Goal: Transaction & Acquisition: Purchase product/service

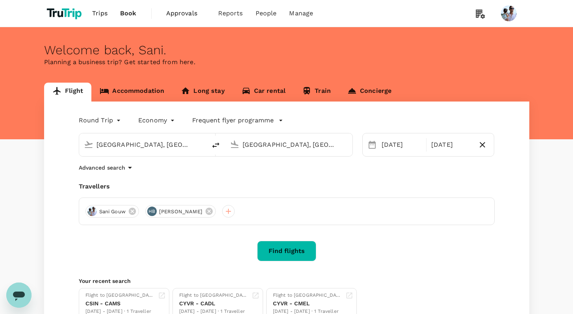
click at [287, 250] on button "Find flights" at bounding box center [286, 251] width 59 height 20
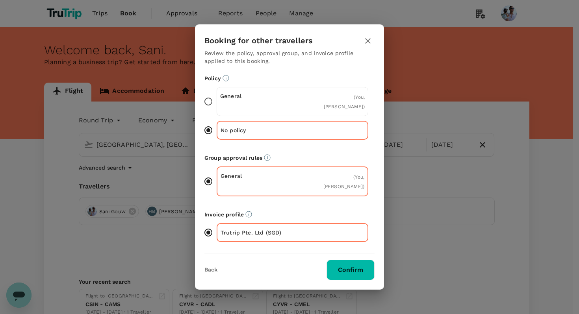
click at [353, 260] on button "Confirm" at bounding box center [351, 270] width 48 height 20
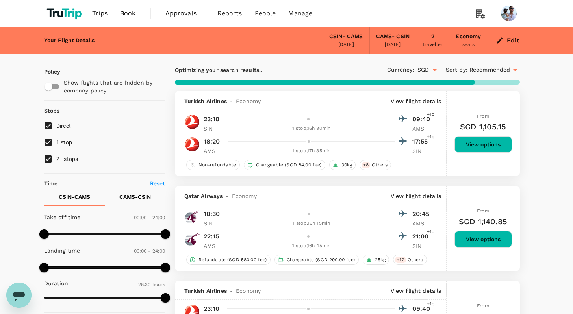
click at [493, 156] on div "From SGD 1,105.15 View options" at bounding box center [484, 134] width 58 height 86
click at [492, 148] on button "View options" at bounding box center [484, 144] width 58 height 17
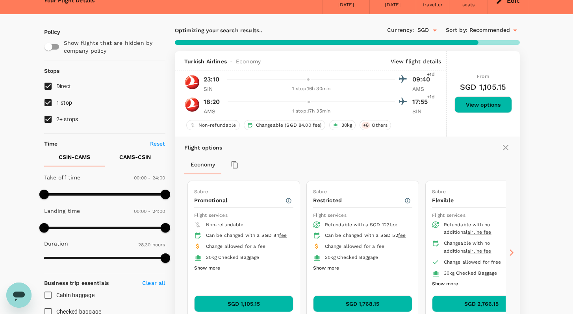
scroll to position [91, 0]
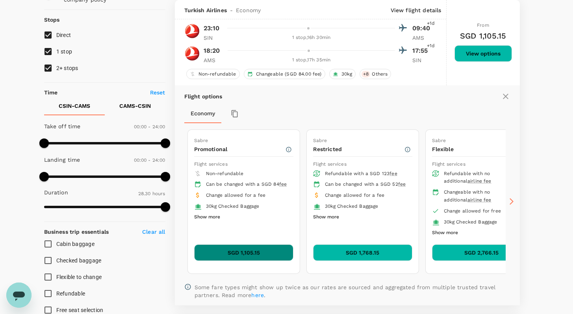
click at [260, 246] on button "SGD 1,105.15" at bounding box center [243, 253] width 99 height 17
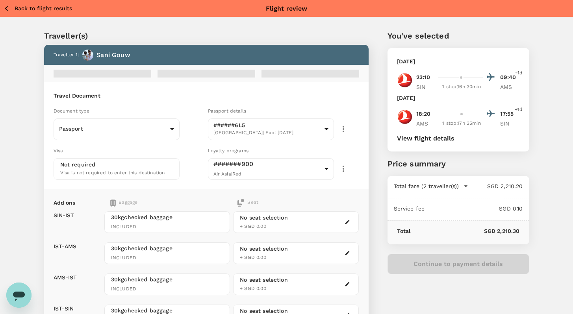
click at [256, 153] on div "Loyalty programs" at bounding box center [283, 151] width 151 height 9
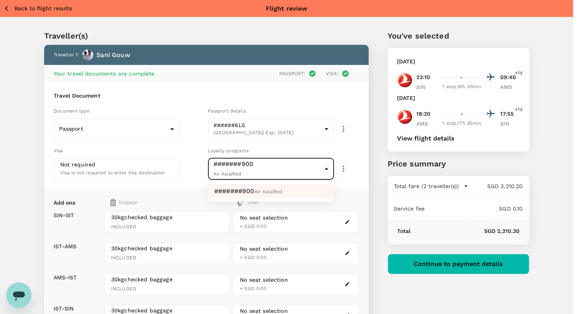
click at [348, 178] on div at bounding box center [289, 157] width 579 height 314
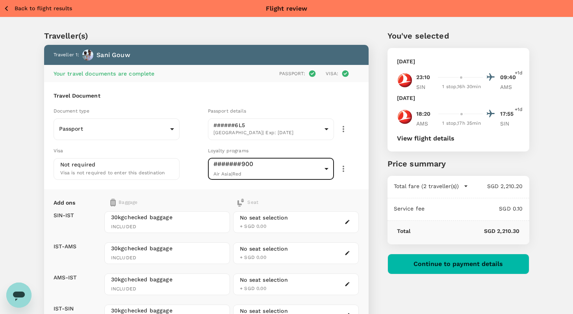
click at [341, 165] on icon "button" at bounding box center [343, 168] width 9 height 9
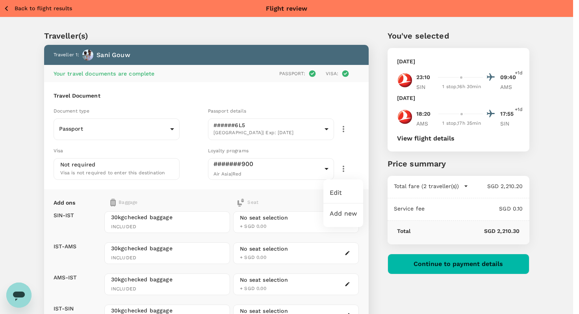
click at [45, 13] on div at bounding box center [289, 157] width 579 height 314
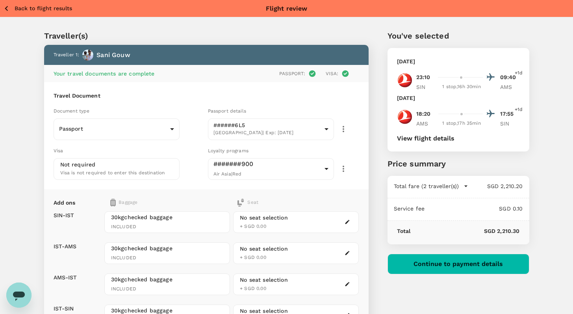
click at [43, 10] on p "Back to flight results" at bounding box center [44, 8] width 58 height 8
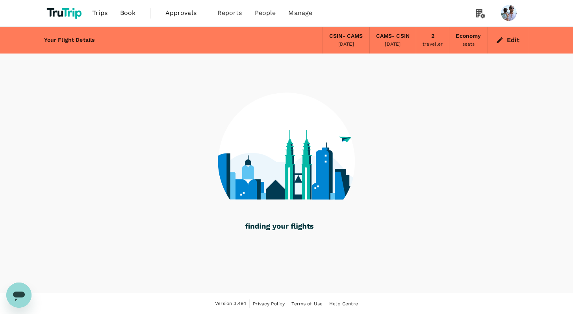
click at [128, 10] on span "Book" at bounding box center [128, 12] width 16 height 9
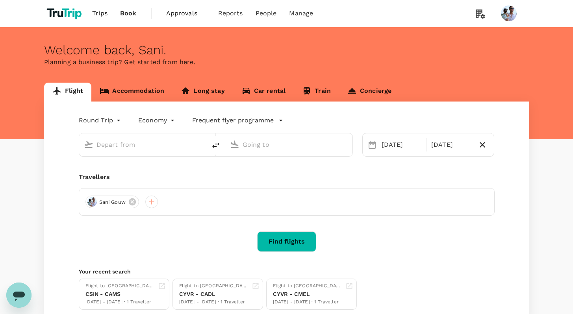
type input "[GEOGRAPHIC_DATA], [GEOGRAPHIC_DATA] (any)"
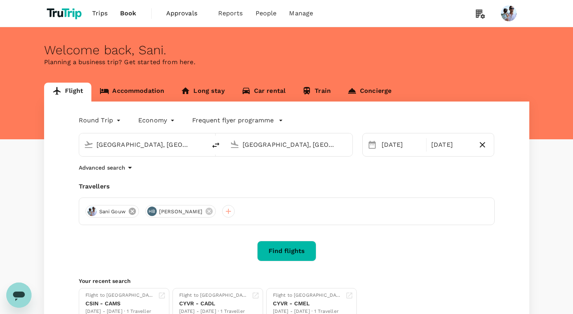
click at [132, 210] on icon at bounding box center [132, 211] width 7 height 7
click at [145, 212] on icon at bounding box center [149, 211] width 9 height 9
click at [99, 214] on div at bounding box center [287, 212] width 416 height 28
click at [98, 214] on div at bounding box center [287, 212] width 416 height 28
click at [94, 214] on div at bounding box center [92, 211] width 13 height 13
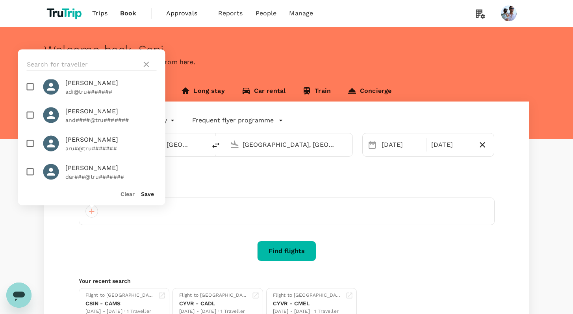
scroll to position [36, 0]
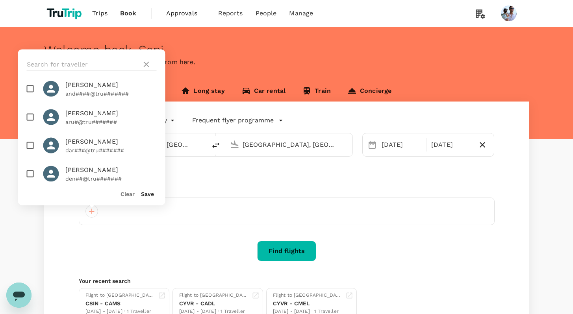
click at [72, 145] on span "[PERSON_NAME]" at bounding box center [110, 141] width 91 height 9
checkbox input "true"
click at [144, 195] on button "Save" at bounding box center [147, 194] width 13 height 6
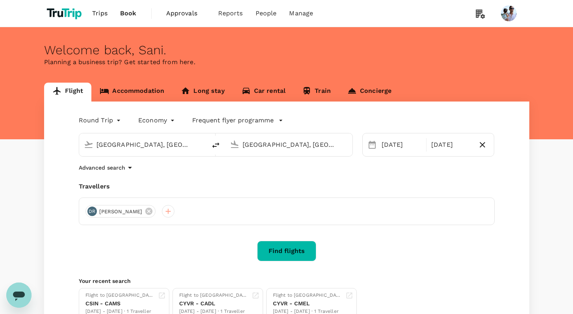
click at [262, 244] on button "Find flights" at bounding box center [286, 251] width 59 height 20
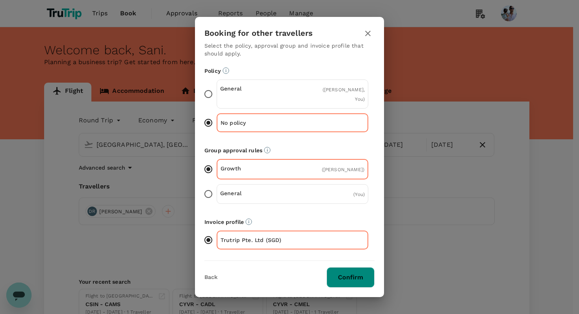
click at [359, 273] on button "Confirm" at bounding box center [351, 278] width 48 height 20
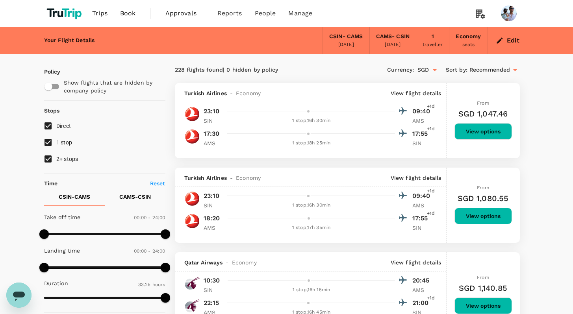
click at [476, 131] on button "View options" at bounding box center [484, 131] width 58 height 17
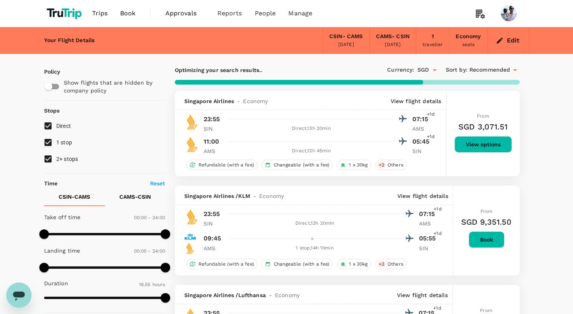
type input "1635"
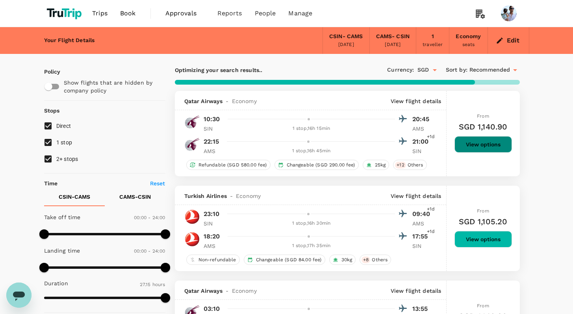
click at [491, 143] on button "View options" at bounding box center [484, 144] width 58 height 17
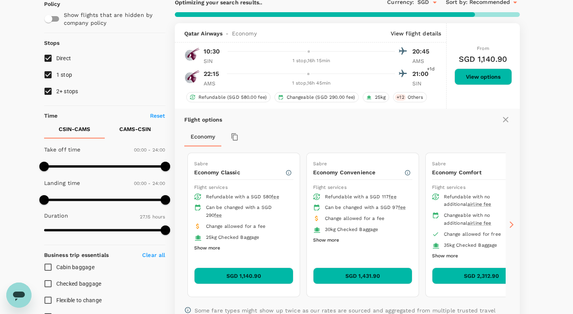
scroll to position [91, 0]
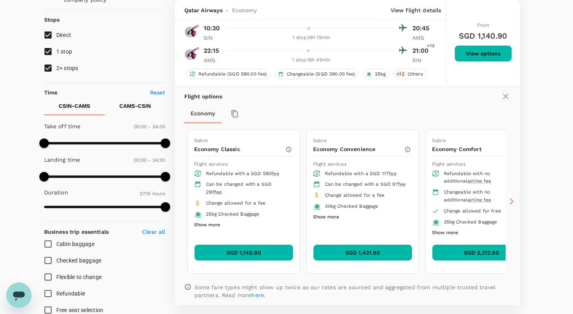
click at [244, 252] on button "SGD 1,140.90" at bounding box center [243, 253] width 99 height 17
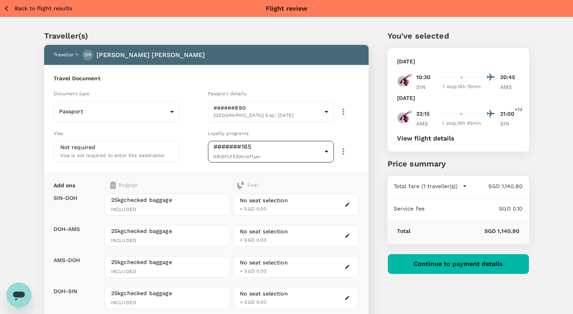
click at [242, 156] on body "Back to flight results Flight review Traveller(s) Traveller 1 : [PERSON_NAME] T…" at bounding box center [286, 212] width 573 height 424
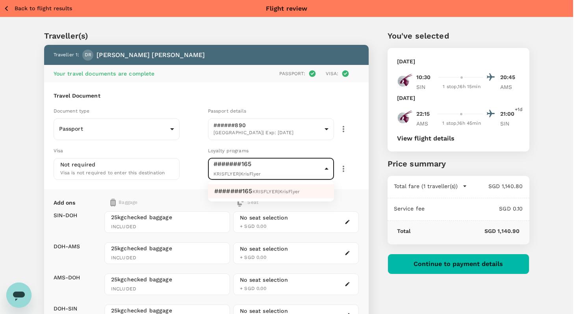
click at [316, 169] on div at bounding box center [289, 157] width 579 height 314
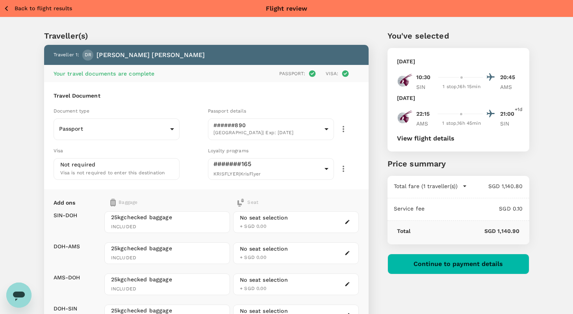
click at [29, 11] on p "Back to flight results" at bounding box center [44, 8] width 58 height 8
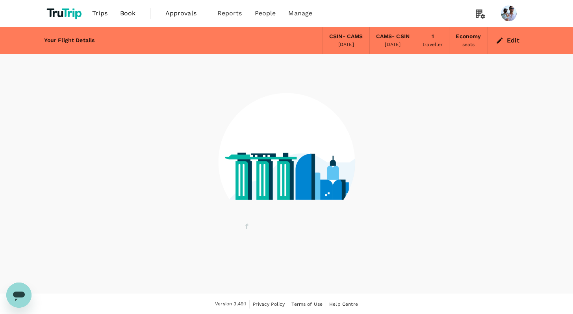
scroll to position [0, 0]
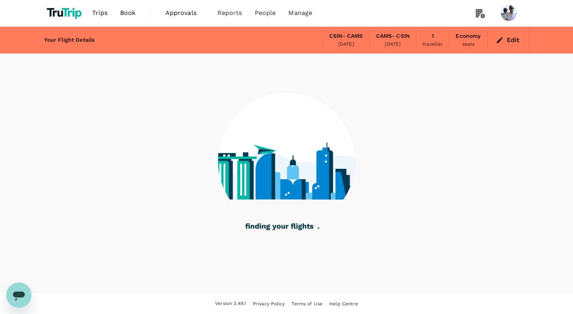
click at [132, 15] on span "Book" at bounding box center [128, 12] width 16 height 9
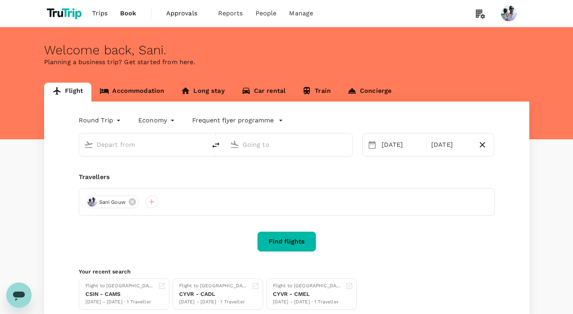
type input "[GEOGRAPHIC_DATA], [GEOGRAPHIC_DATA] (any)"
click at [135, 205] on icon at bounding box center [132, 202] width 9 height 9
type input "[GEOGRAPHIC_DATA], [GEOGRAPHIC_DATA] (any)"
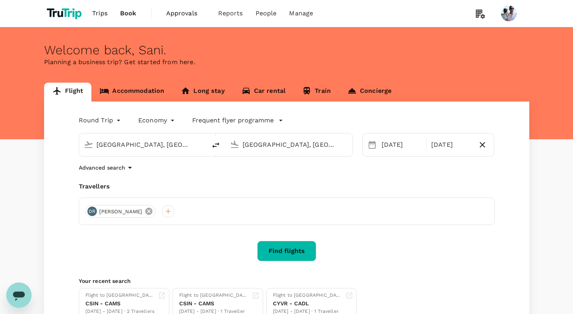
click at [145, 213] on icon at bounding box center [149, 211] width 9 height 9
click at [95, 211] on div at bounding box center [92, 211] width 13 height 13
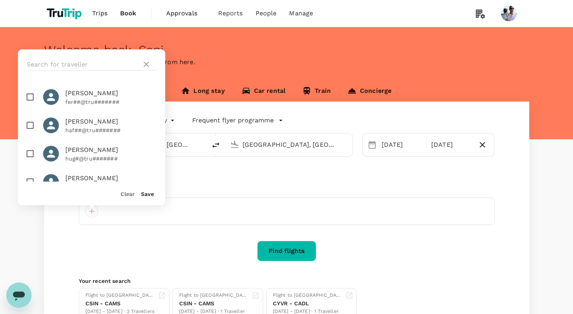
scroll to position [331, 0]
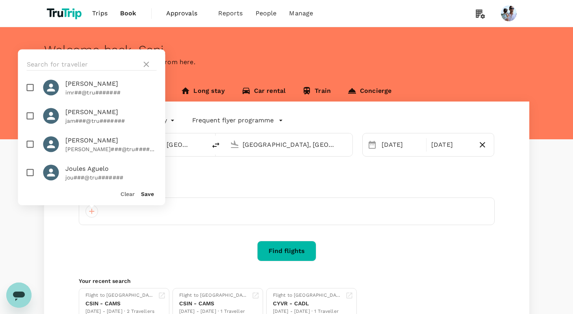
click at [27, 136] on input "checkbox" at bounding box center [30, 144] width 17 height 17
checkbox input "true"
click at [147, 194] on button "Save" at bounding box center [147, 194] width 13 height 6
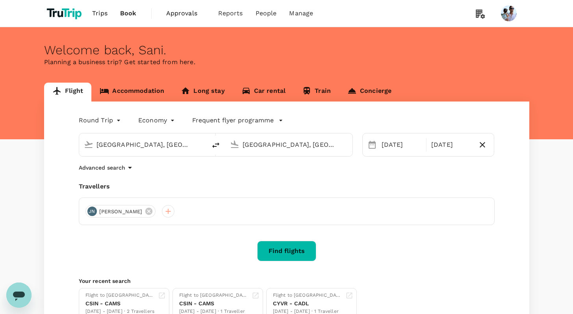
click at [280, 250] on button "Find flights" at bounding box center [286, 251] width 59 height 20
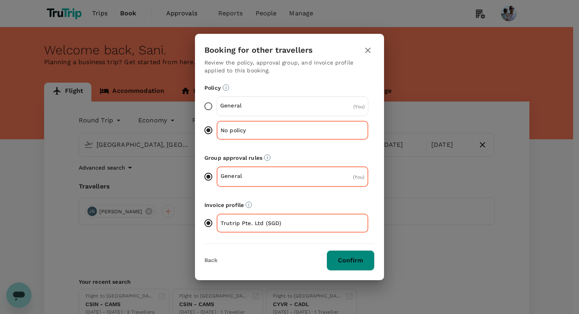
click at [364, 262] on button "Confirm" at bounding box center [351, 261] width 48 height 20
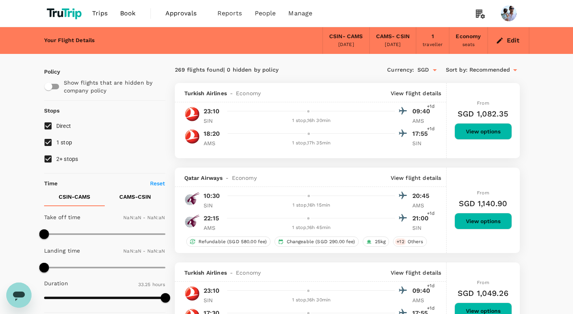
type input "1440"
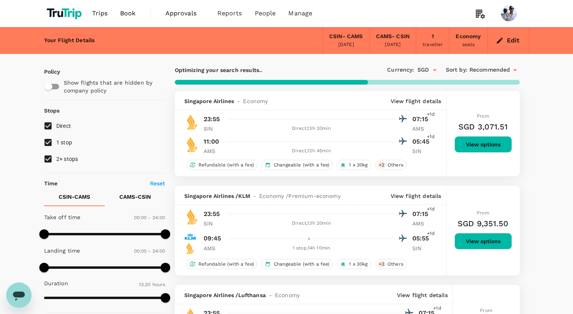
click at [486, 145] on button "View options" at bounding box center [484, 144] width 58 height 17
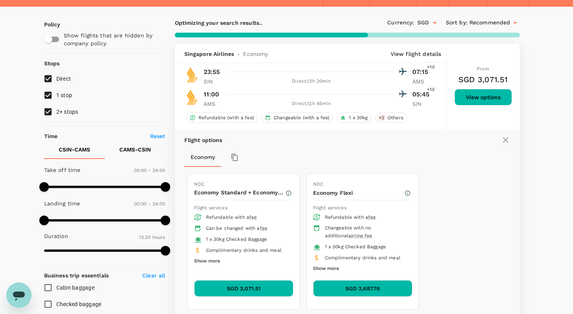
scroll to position [91, 0]
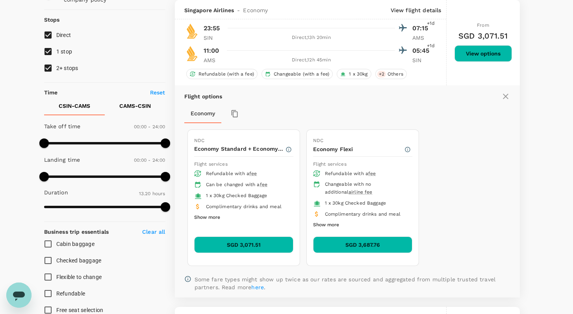
type input "1770"
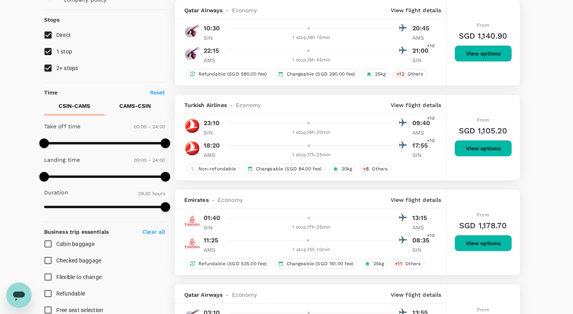
click at [486, 56] on button "View options" at bounding box center [484, 53] width 58 height 17
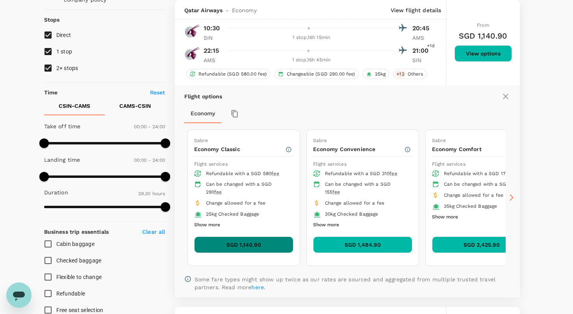
click at [262, 247] on button "SGD 1,140.90" at bounding box center [243, 245] width 99 height 17
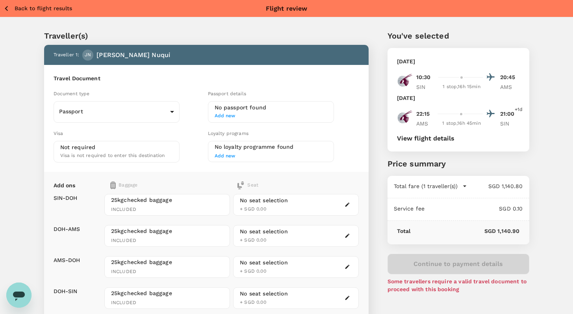
click at [229, 157] on span "Add new" at bounding box center [225, 156] width 21 height 6
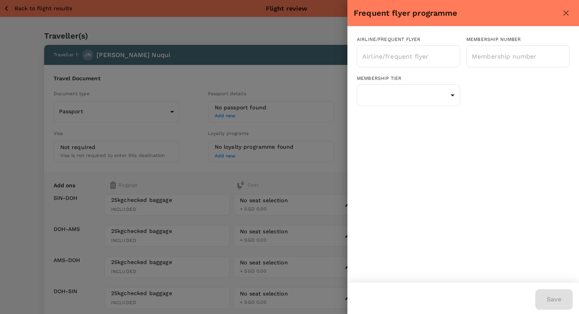
click at [282, 63] on div at bounding box center [289, 157] width 579 height 314
